Goal: Check status: Check status

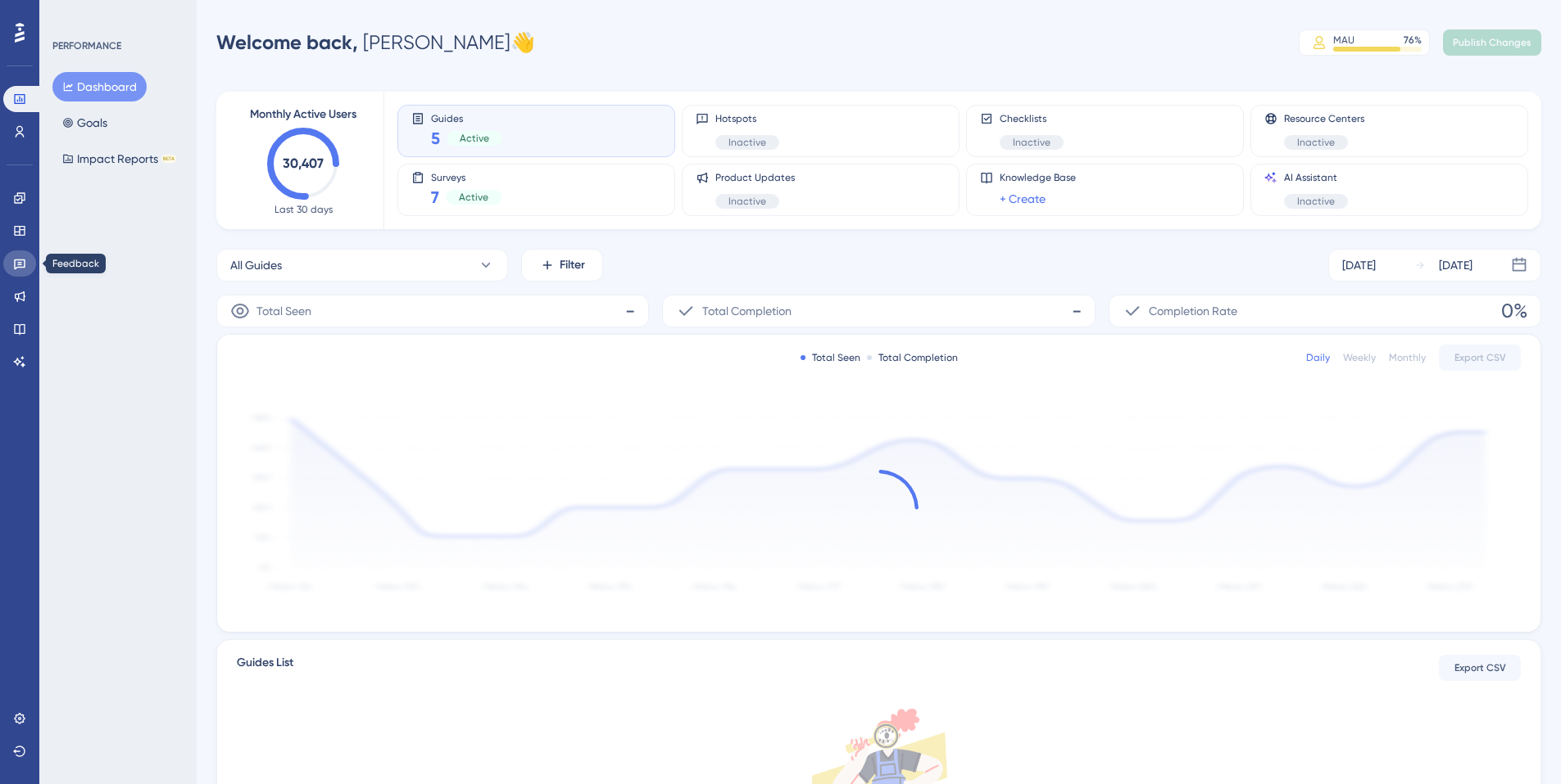
click at [28, 270] on link at bounding box center [19, 264] width 33 height 26
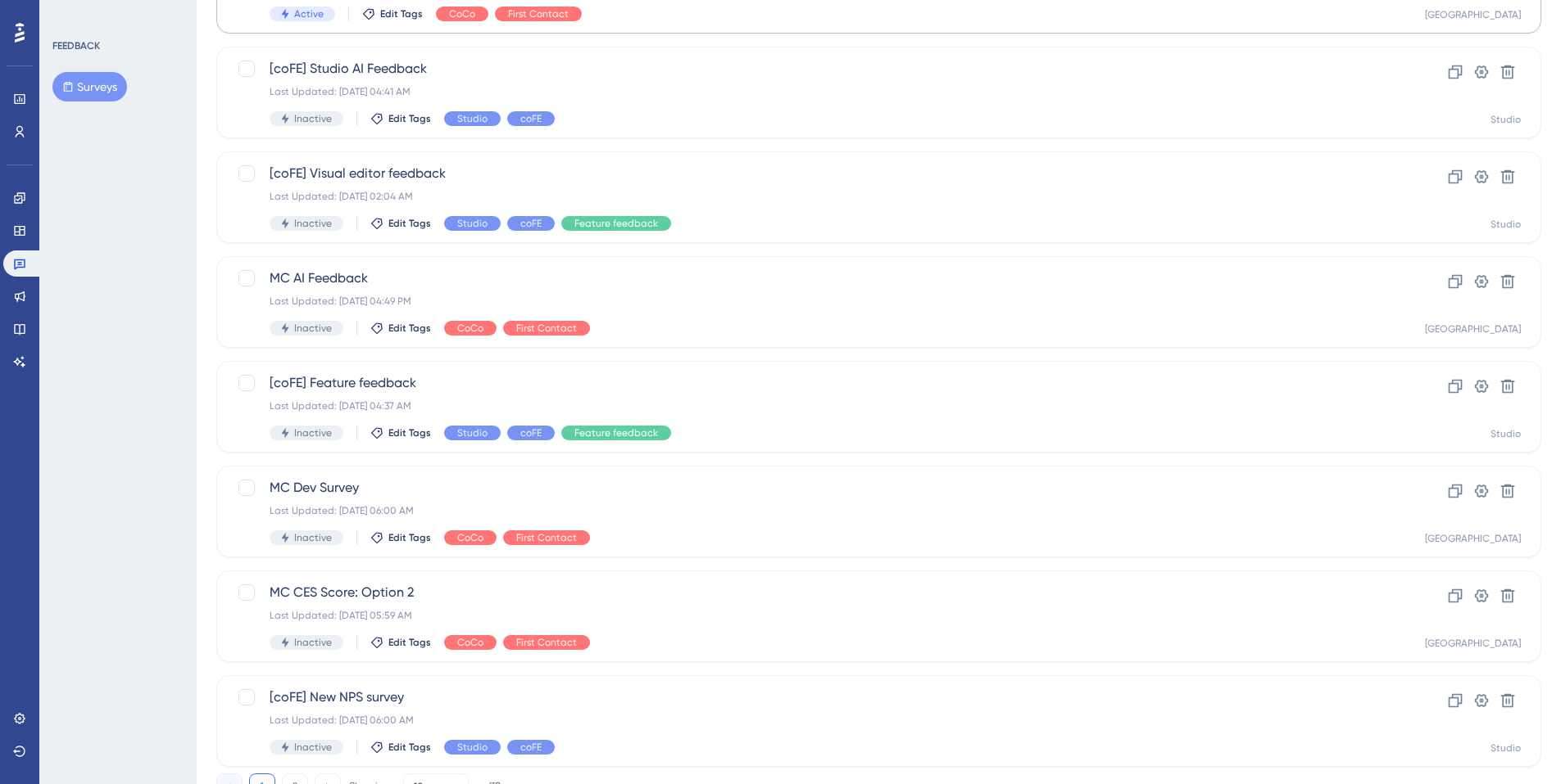
scroll to position [487, 0]
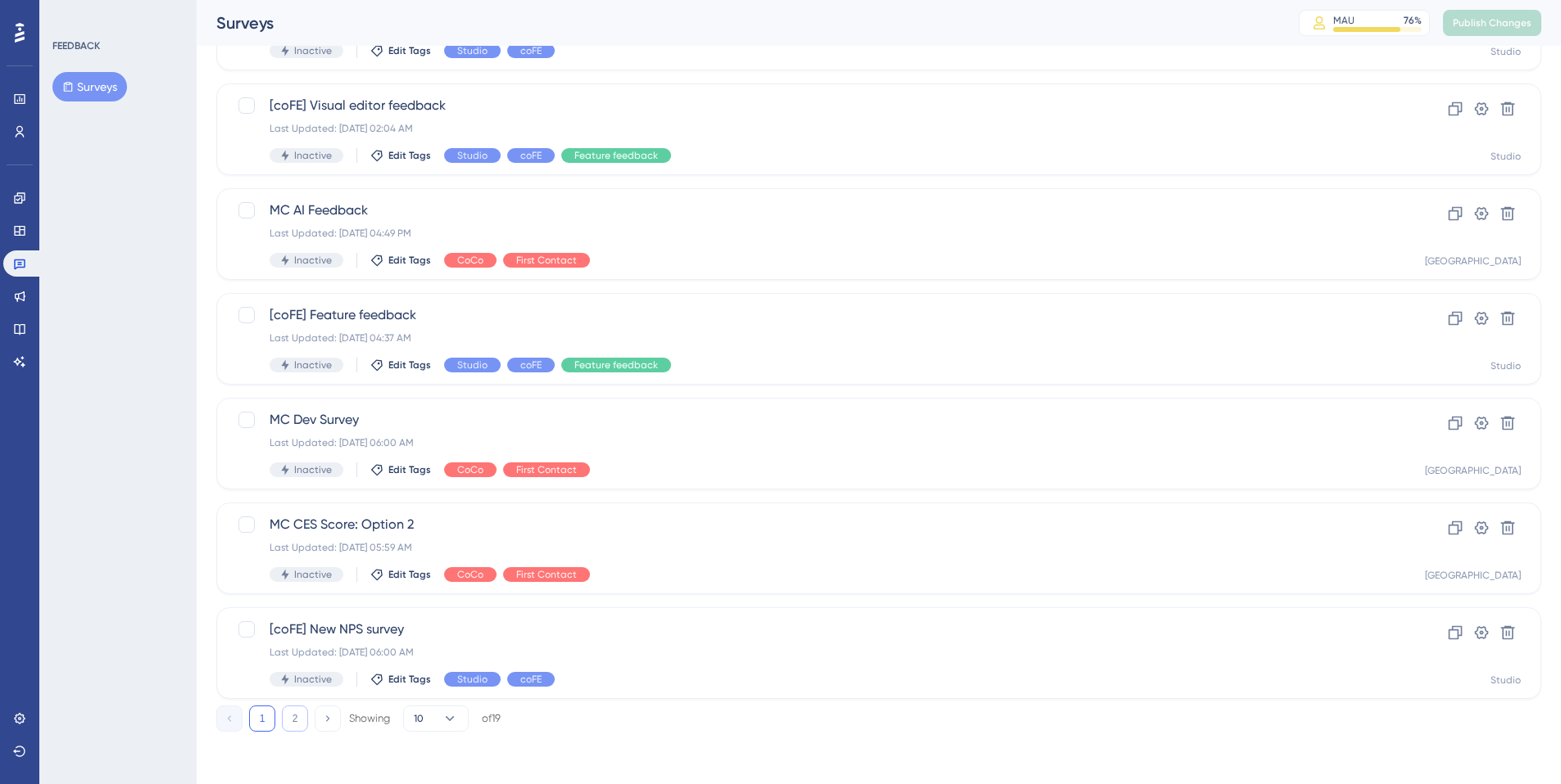
click at [297, 718] on button "2" at bounding box center [295, 719] width 26 height 26
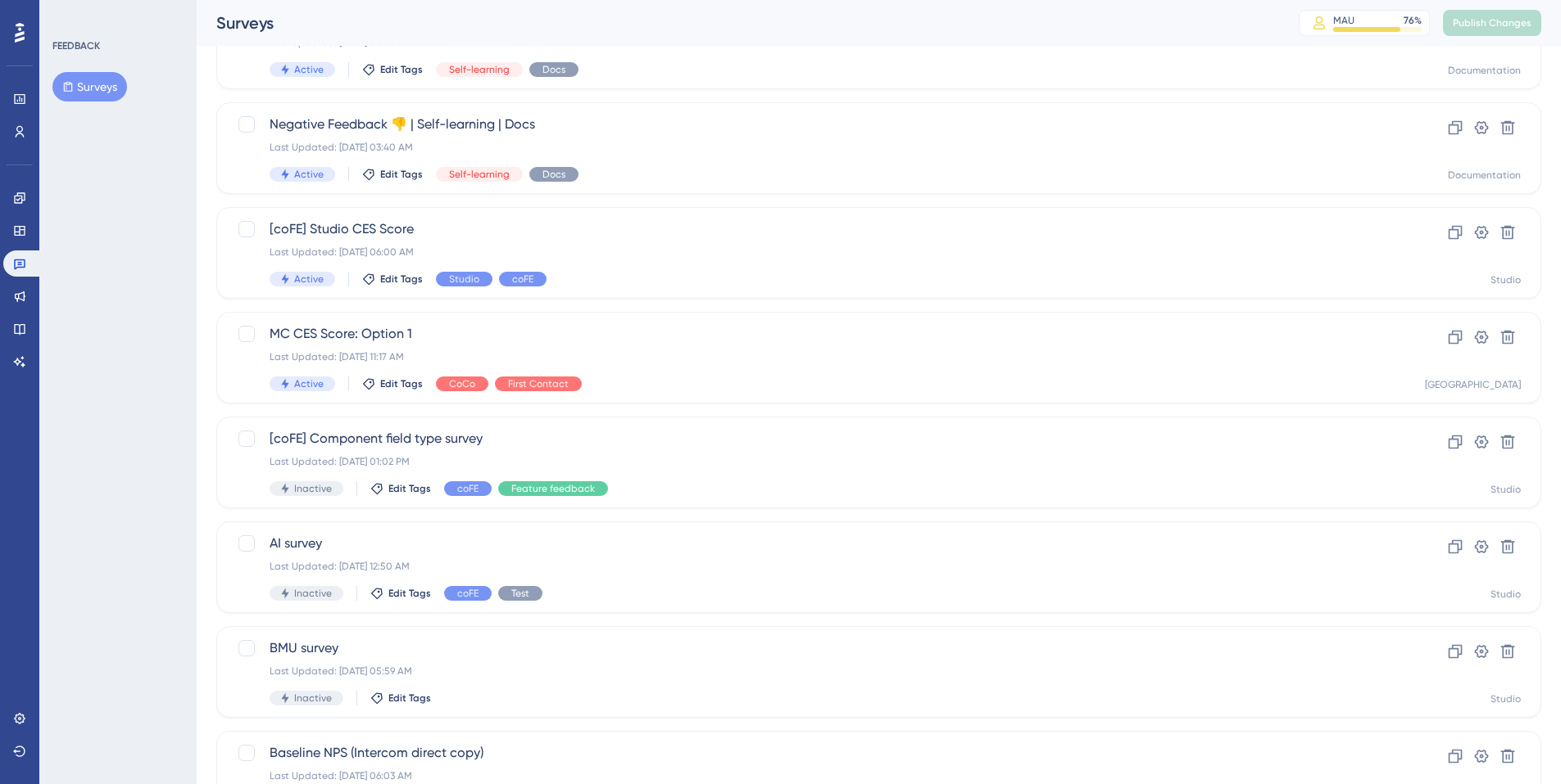
scroll to position [245, 0]
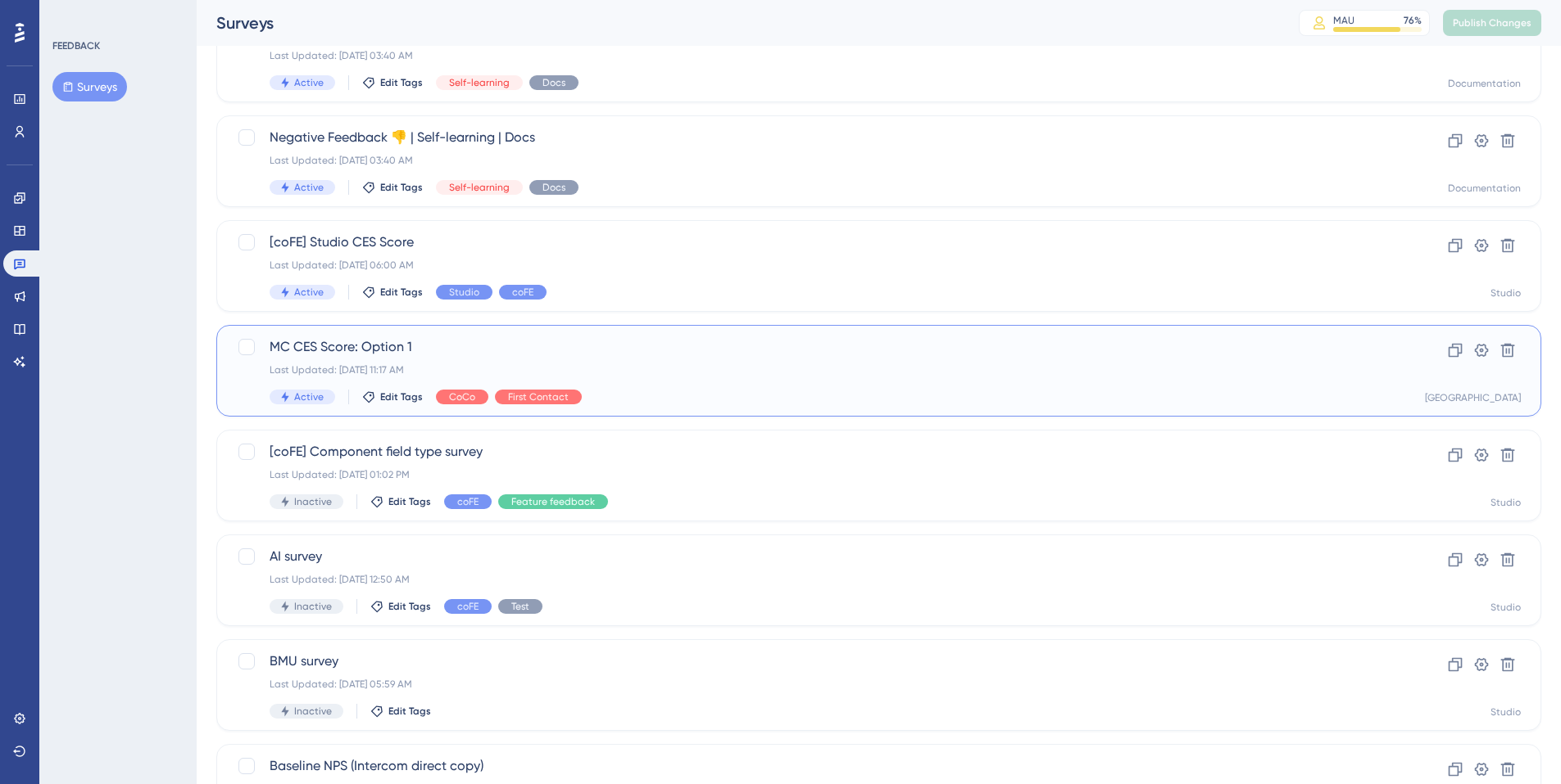
click at [356, 364] on div "Last Updated: [DATE] 11:17 AM" at bounding box center [813, 370] width 1087 height 13
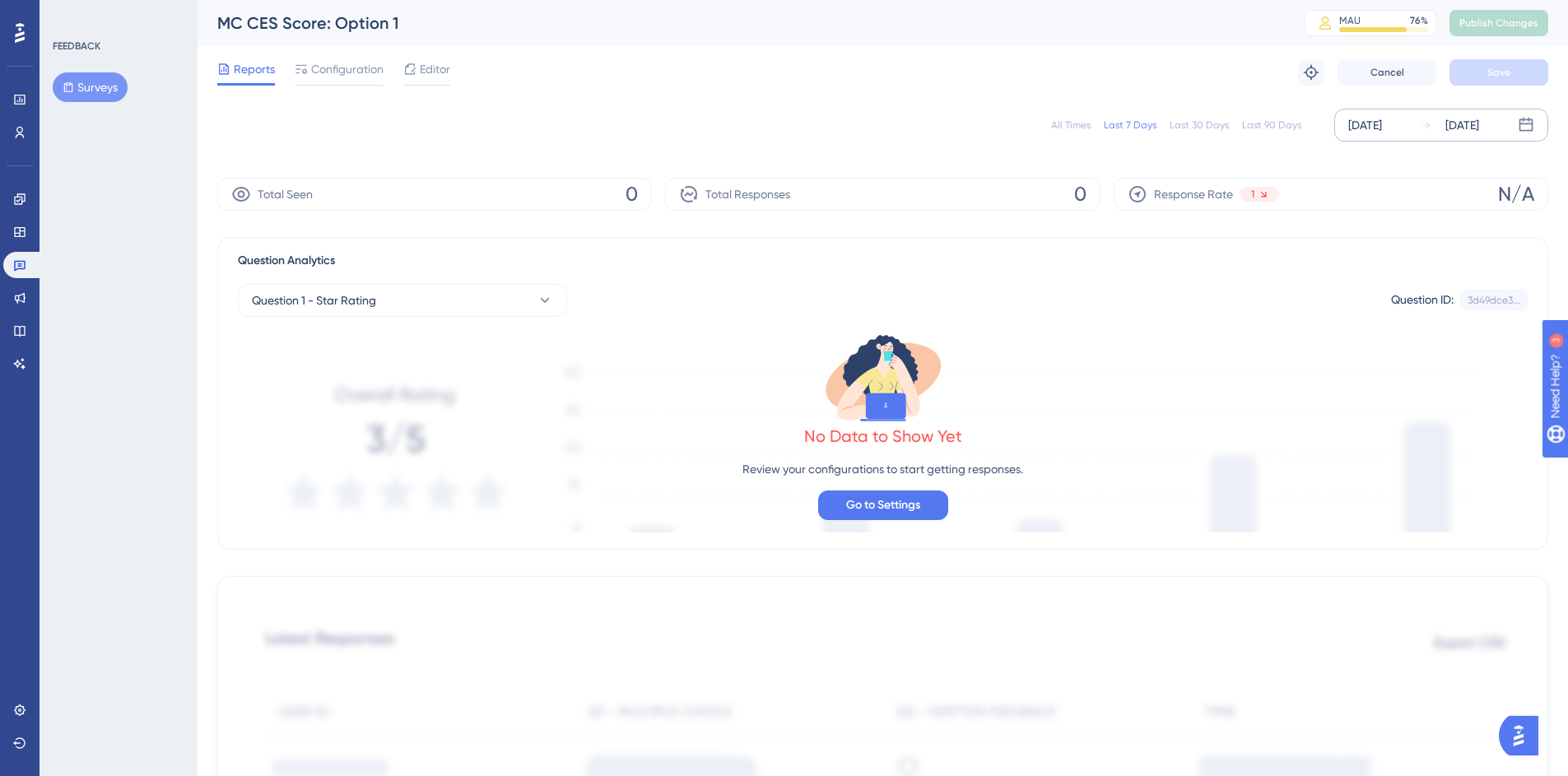
click at [1414, 129] on div "[DATE] [DATE]" at bounding box center [1440, 125] width 214 height 33
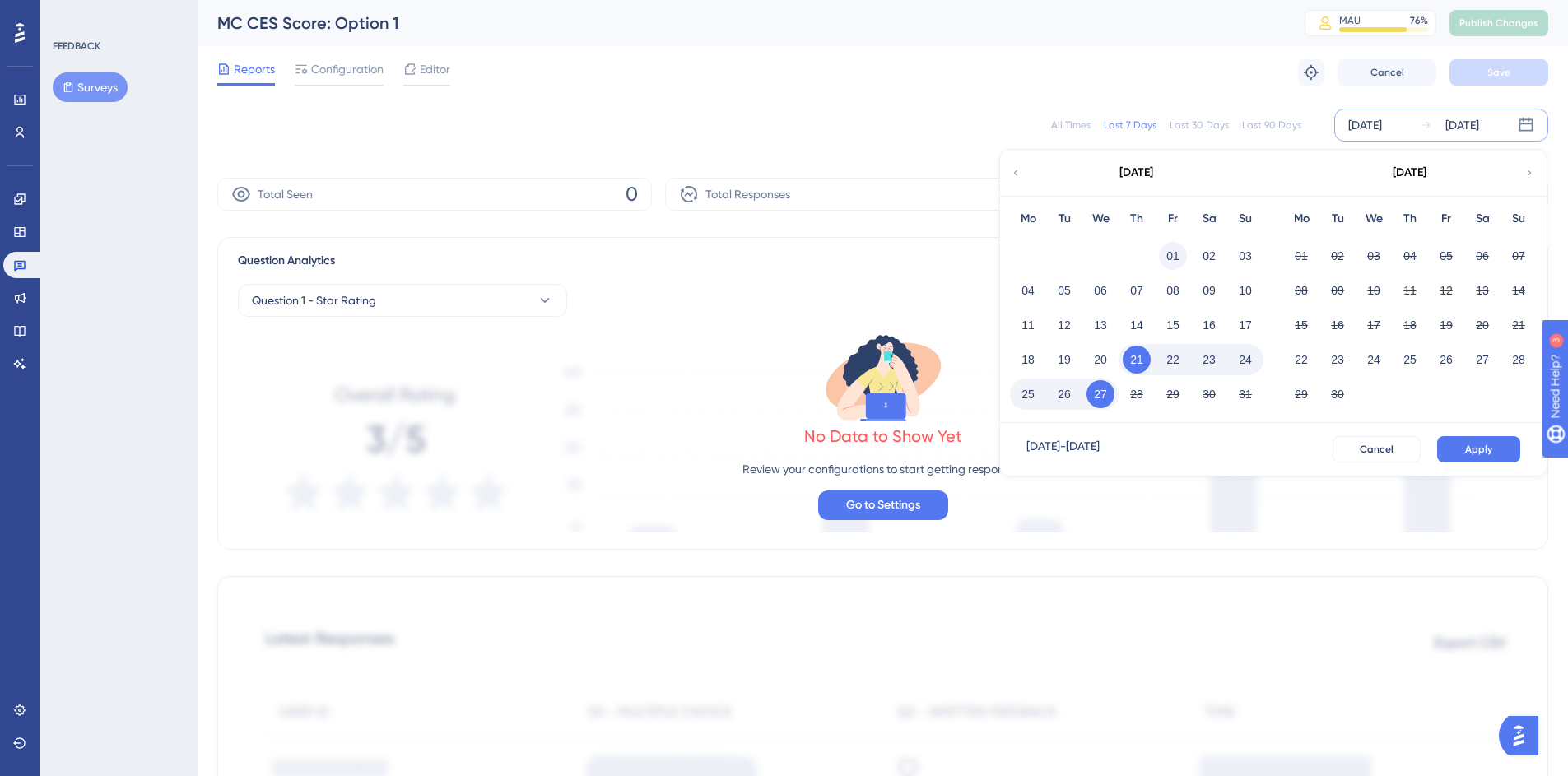
click at [1172, 258] on button "01" at bounding box center [1173, 256] width 28 height 28
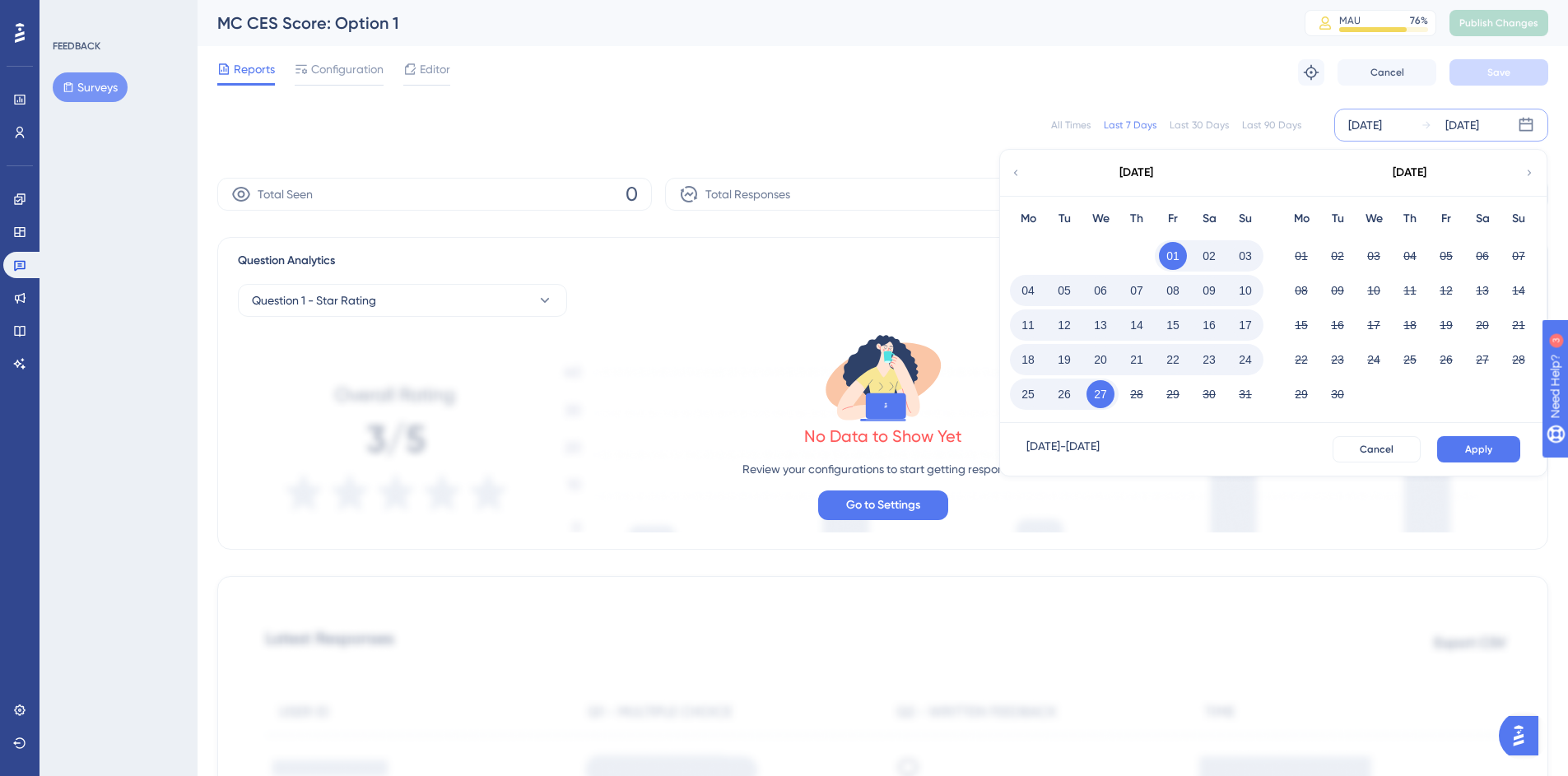
click at [1105, 391] on button "27" at bounding box center [1100, 394] width 28 height 28
click at [1490, 446] on span "Apply" at bounding box center [1477, 448] width 27 height 13
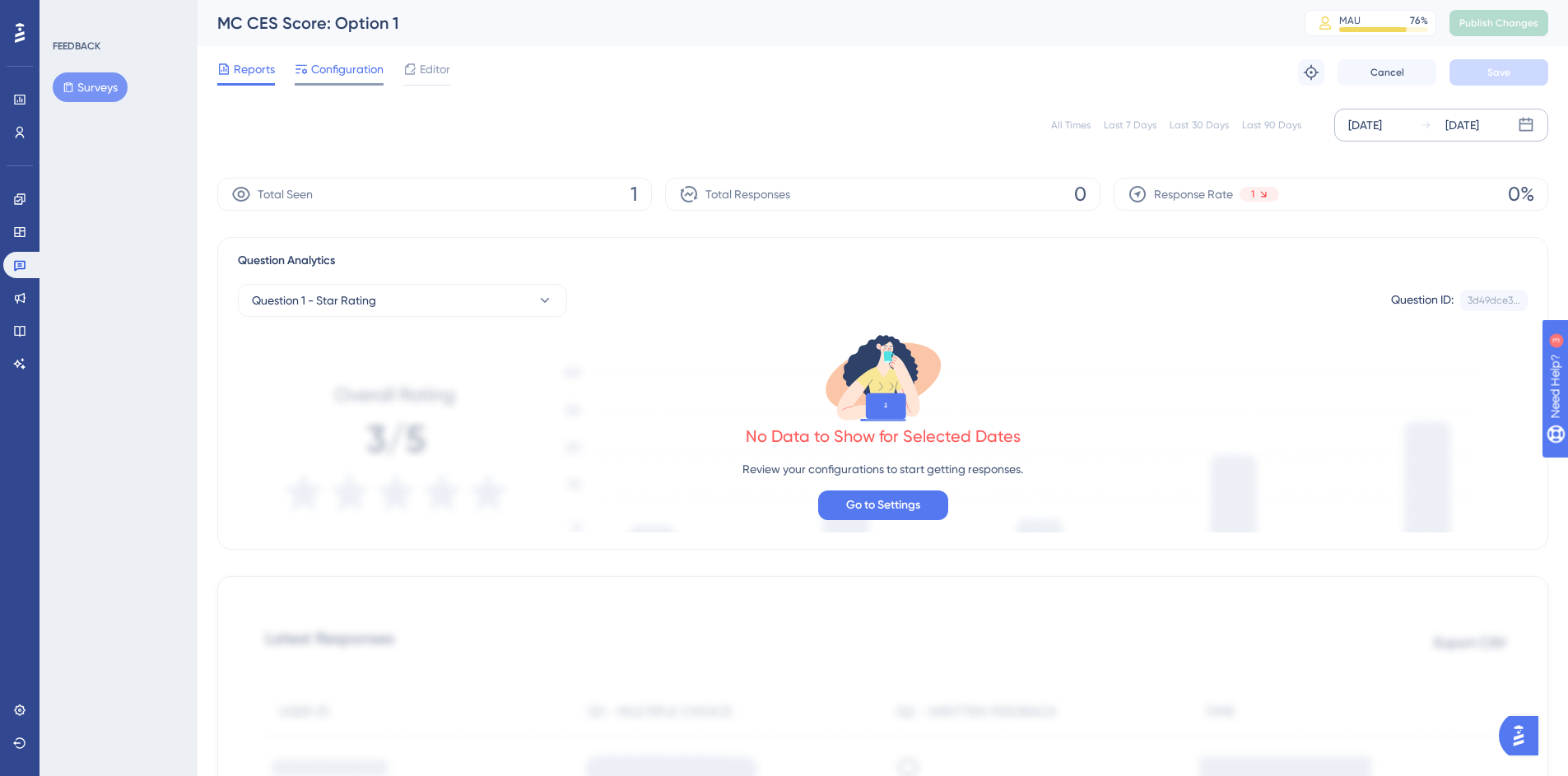
click at [325, 74] on span "Configuration" at bounding box center [347, 69] width 73 height 20
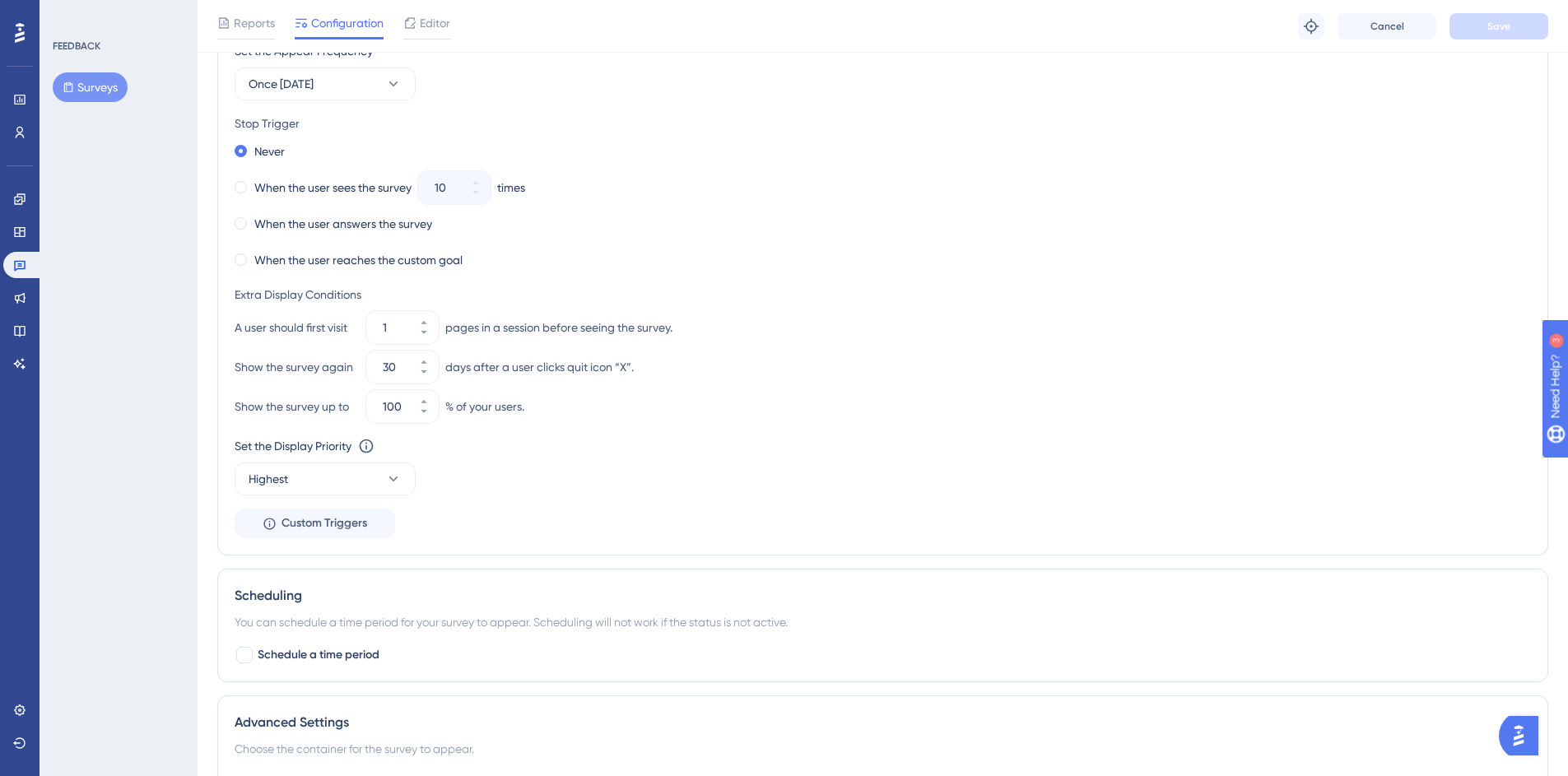
scroll to position [359, 0]
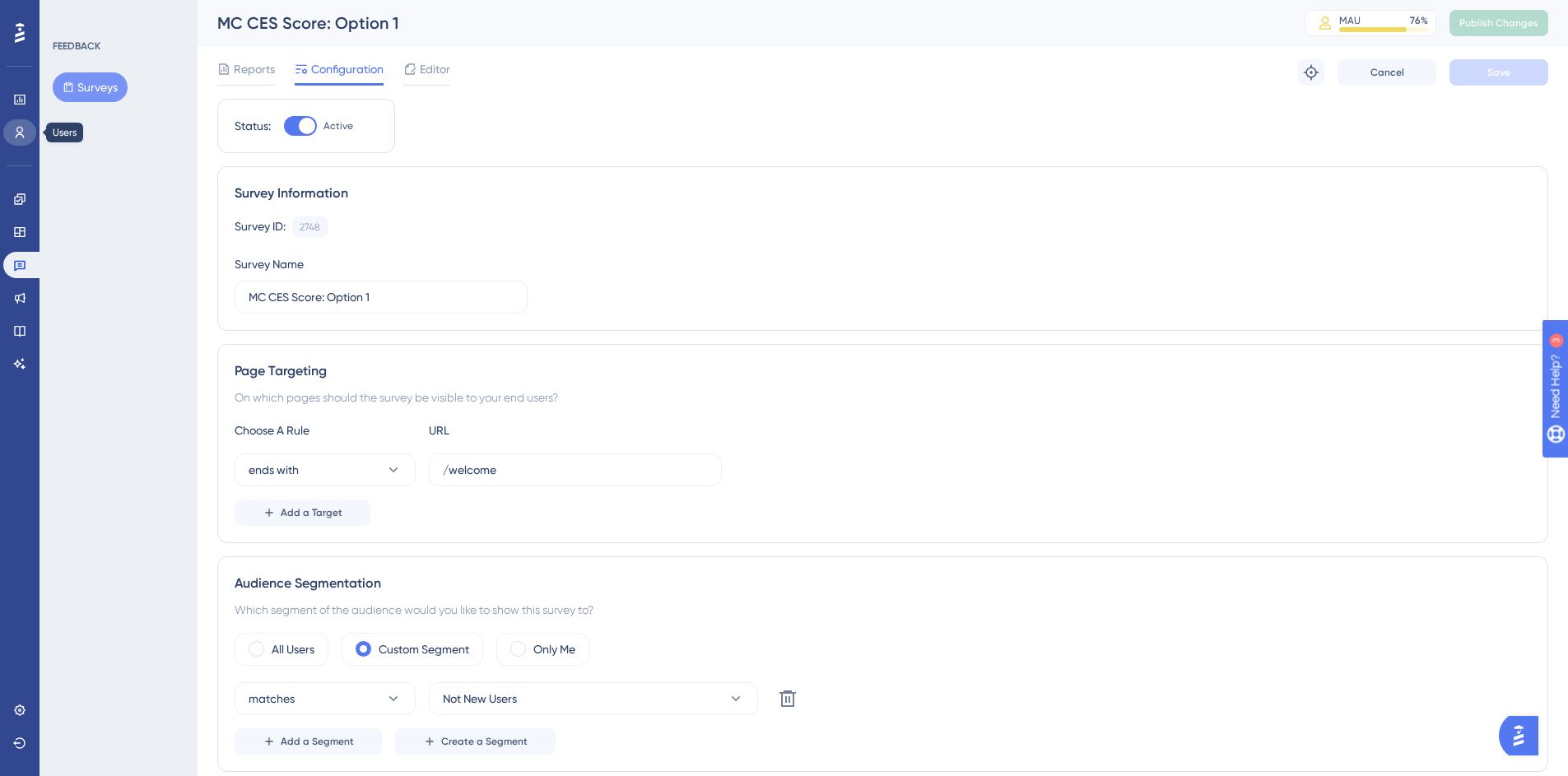
click at [19, 131] on icon at bounding box center [20, 132] width 9 height 12
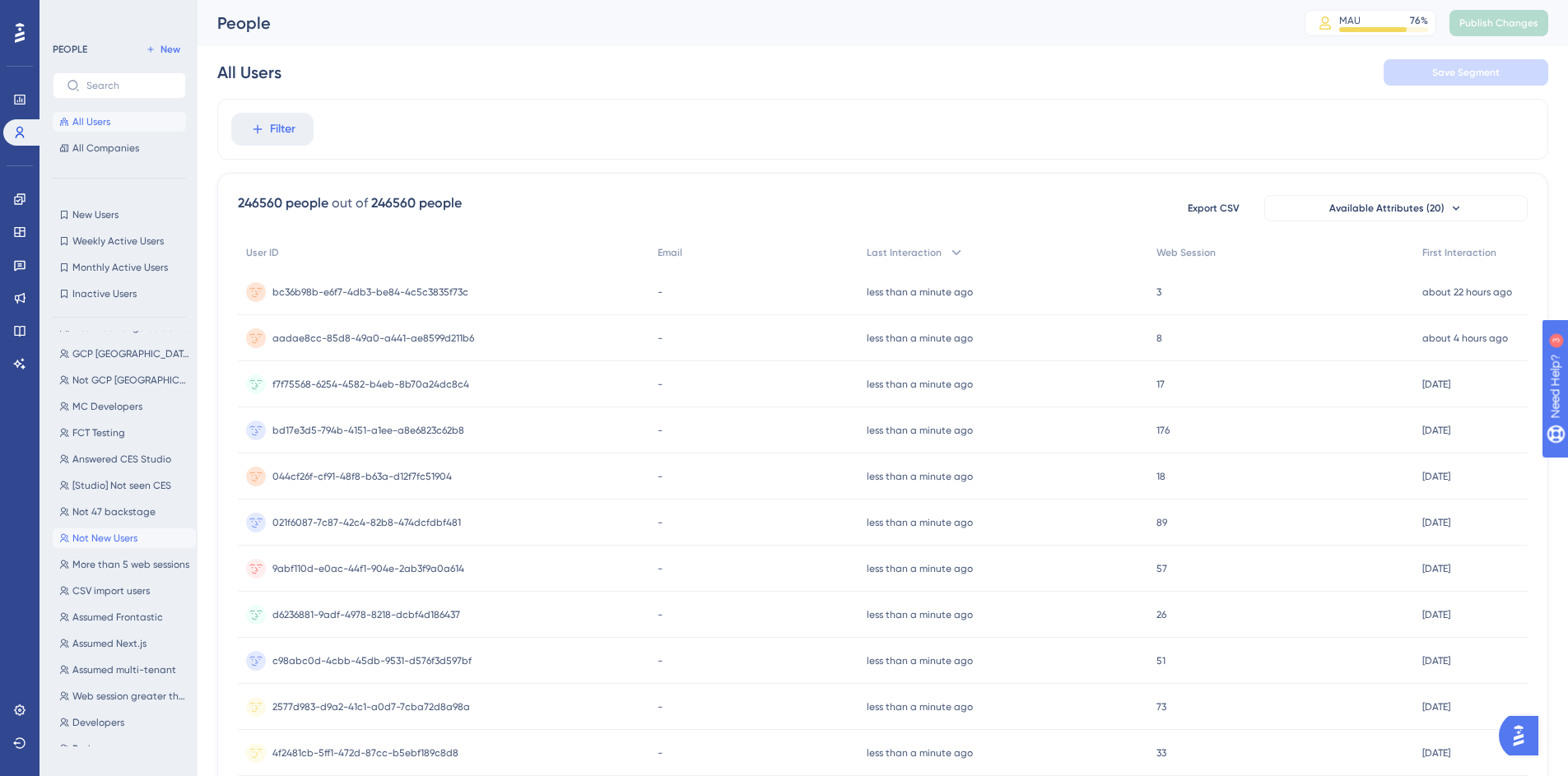
click at [120, 528] on button "Not New Users Not New Users" at bounding box center [125, 538] width 143 height 20
